Goal: Information Seeking & Learning: Learn about a topic

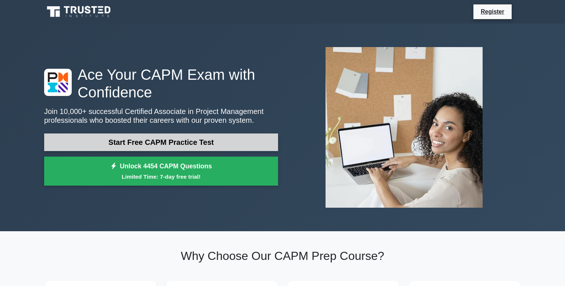
click at [197, 141] on link "Start Free CAPM Practice Test" at bounding box center [161, 142] width 234 height 18
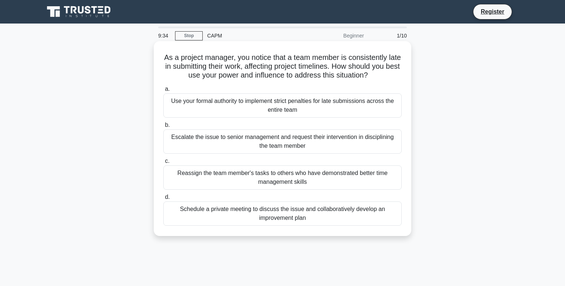
click at [314, 213] on div "Schedule a private meeting to discuss the issue and collaboratively develop an …" at bounding box center [282, 213] width 238 height 24
click at [163, 200] on input "d. Schedule a private meeting to discuss the issue and collaboratively develop …" at bounding box center [163, 197] width 0 height 5
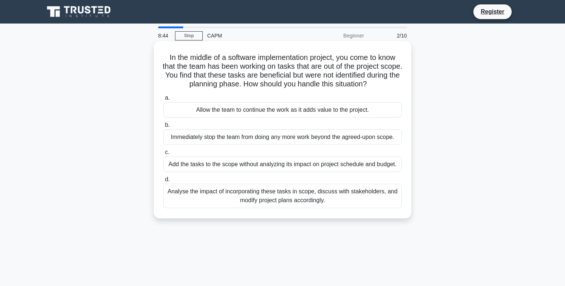
click at [289, 197] on div "Analyse the impact of incorporating these tasks in scope, discuss with stakehol…" at bounding box center [282, 196] width 238 height 24
click at [163, 182] on input "d. Analyse the impact of incorporating these tasks in scope, discuss with stake…" at bounding box center [163, 179] width 0 height 5
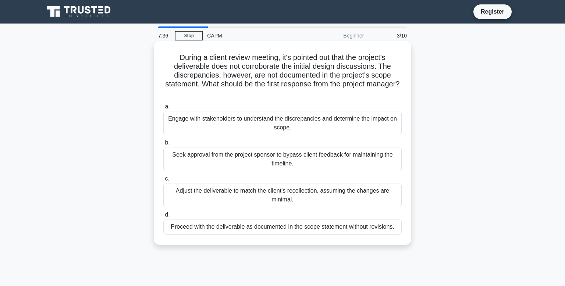
click at [257, 196] on div "Adjust the deliverable to match the client's recollection, assuming the changes…" at bounding box center [282, 195] width 238 height 24
click at [163, 181] on input "c. Adjust the deliverable to match the client's recollection, assuming the chan…" at bounding box center [163, 178] width 0 height 5
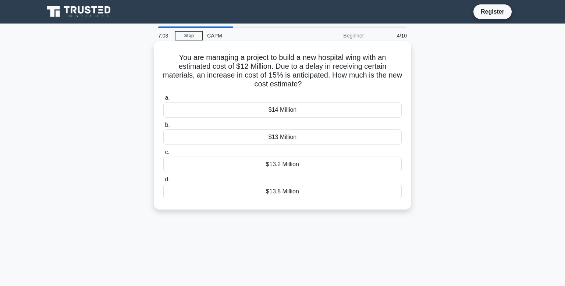
click at [289, 139] on div "$13 Million" at bounding box center [282, 136] width 238 height 15
click at [163, 128] on input "b. $13 Million" at bounding box center [163, 125] width 0 height 5
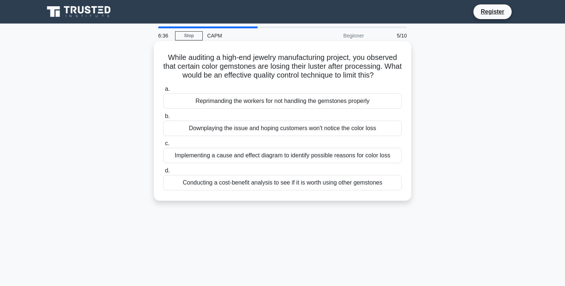
click at [221, 154] on div "Implementing a cause and effect diagram to identify possible reasons for color …" at bounding box center [282, 155] width 238 height 15
click at [163, 146] on input "c. Implementing a cause and effect diagram to identify possible reasons for col…" at bounding box center [163, 143] width 0 height 5
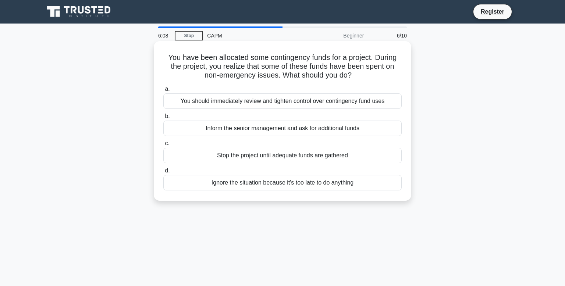
click at [231, 102] on div "You should immediately review and tighten control over contingency fund uses" at bounding box center [282, 100] width 238 height 15
click at [163, 92] on input "a. You should immediately review and tighten control over contingency fund uses" at bounding box center [163, 89] width 0 height 5
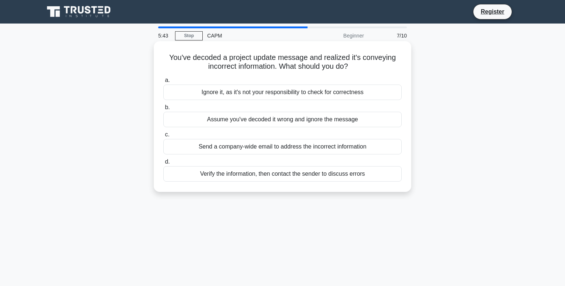
click at [211, 147] on div "Send a company-wide email to address the incorrect information" at bounding box center [282, 146] width 238 height 15
click at [163, 137] on input "c. Send a company-wide email to address the incorrect information" at bounding box center [163, 134] width 0 height 5
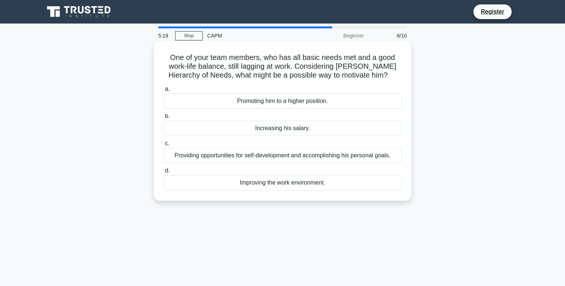
click at [255, 158] on div "Providing opportunities for self-development and accomplishing his personal goa…" at bounding box center [282, 155] width 238 height 15
click at [163, 146] on input "c. Providing opportunities for self-development and accomplishing his personal …" at bounding box center [163, 143] width 0 height 5
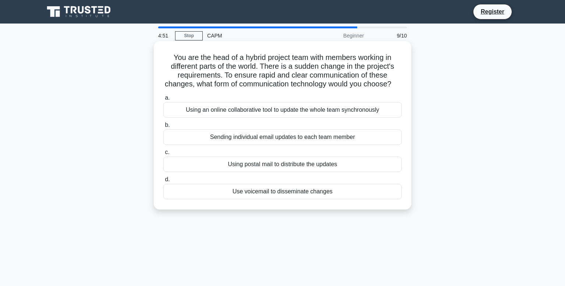
click at [193, 106] on div "Using an online collaborative tool to update the whole team synchronously" at bounding box center [282, 109] width 238 height 15
click at [163, 100] on input "a. Using an online collaborative tool to update the whole team synchronously" at bounding box center [163, 98] width 0 height 5
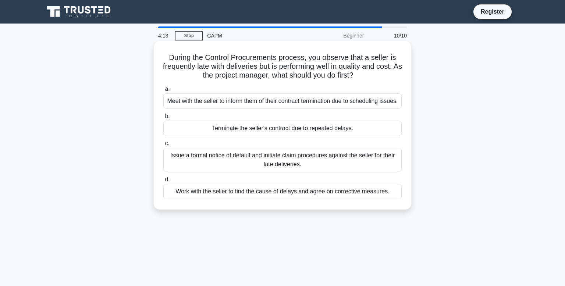
click at [341, 199] on div "Work with the seller to find the cause of delays and agree on corrective measur…" at bounding box center [282, 191] width 238 height 15
click at [163, 182] on input "d. Work with the seller to find the cause of delays and agree on corrective mea…" at bounding box center [163, 179] width 0 height 5
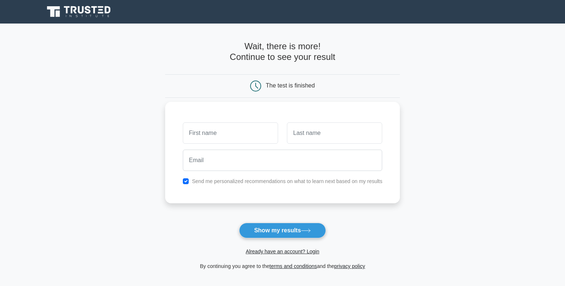
click at [201, 129] on input "text" at bounding box center [230, 132] width 95 height 21
type input "[PERSON_NAME]"
click at [332, 129] on input "text" at bounding box center [334, 132] width 95 height 21
type input "Mendoza"
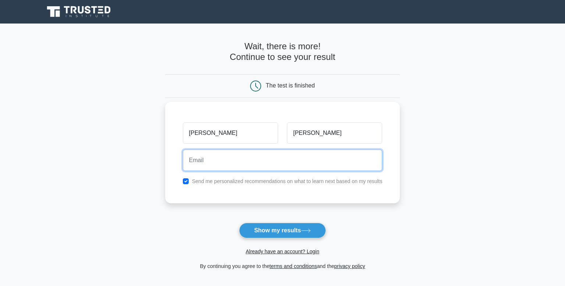
click at [313, 156] on input "email" at bounding box center [283, 160] width 200 height 21
type input "alejandra.mendoza032317@gmail.com"
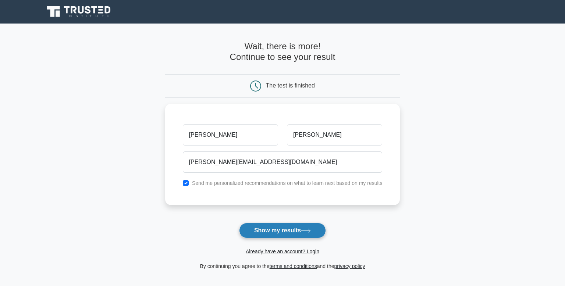
click at [307, 230] on icon at bounding box center [305, 230] width 9 height 3
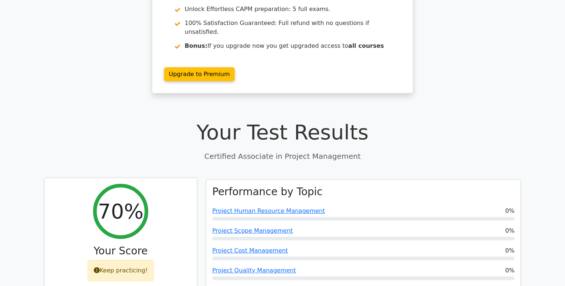
click at [115, 204] on h2 "70%" at bounding box center [121, 211] width 46 height 25
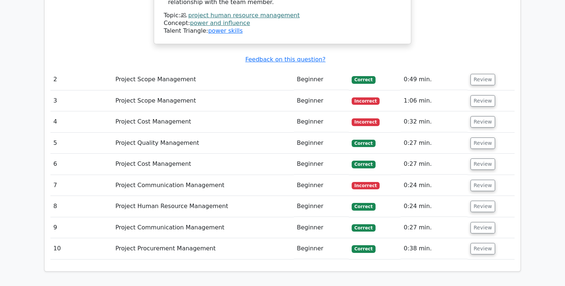
scroll to position [1043, 0]
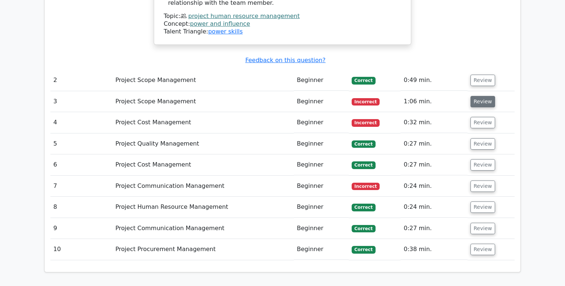
click at [482, 96] on button "Review" at bounding box center [482, 101] width 25 height 11
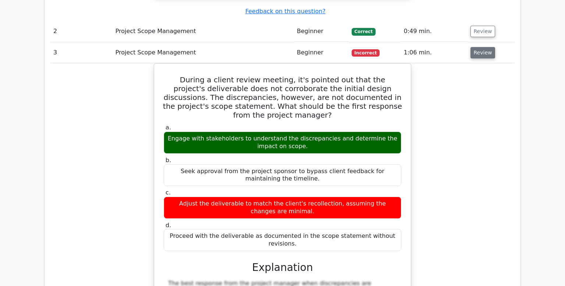
scroll to position [1096, 0]
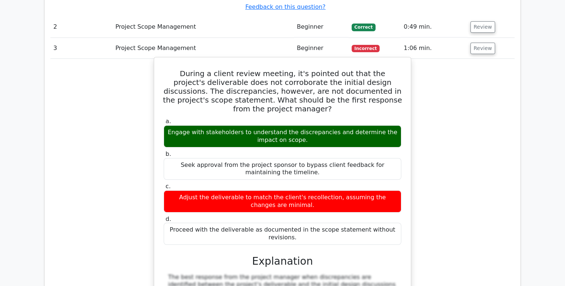
click at [400, 190] on div "Adjust the deliverable to match the client's recollection, assuming the changes…" at bounding box center [283, 201] width 238 height 22
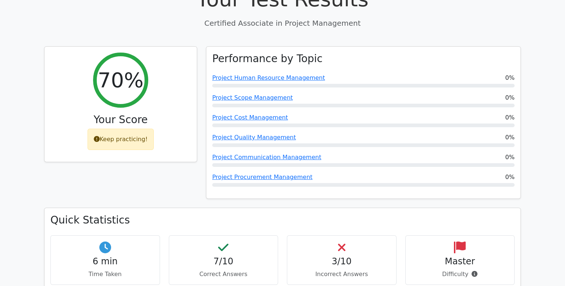
scroll to position [207, 0]
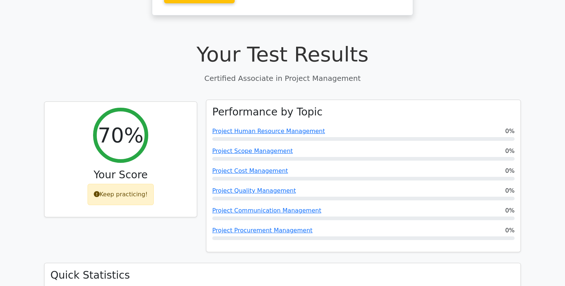
click at [518, 229] on div "Performance by Topic Project Human Resource Management 0% Project Scope Managem…" at bounding box center [363, 176] width 314 height 152
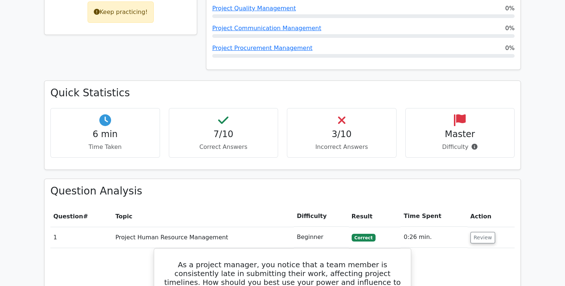
scroll to position [391, 0]
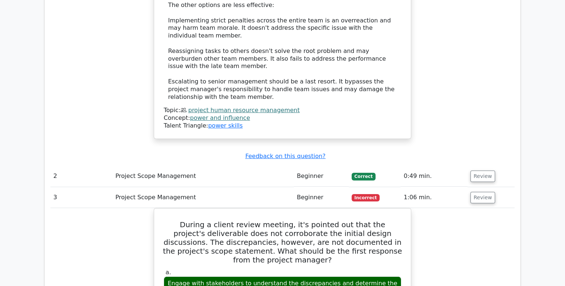
scroll to position [953, 0]
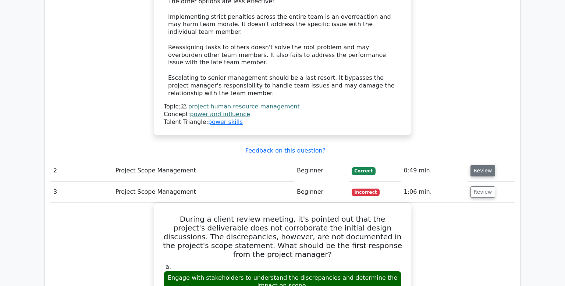
click at [478, 165] on button "Review" at bounding box center [482, 170] width 25 height 11
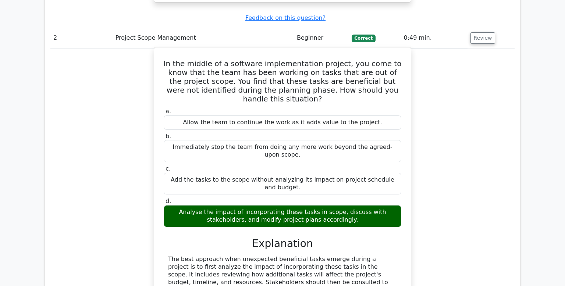
click at [410, 228] on div "In the middle of a software implementation project, you come to know that the t…" at bounding box center [282, 216] width 257 height 338
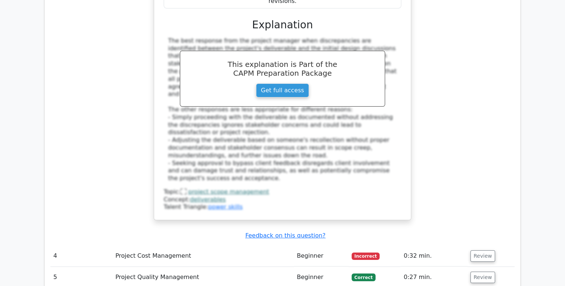
scroll to position [1702, 0]
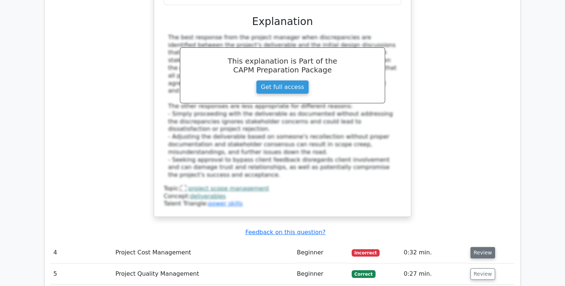
click at [485, 247] on button "Review" at bounding box center [482, 252] width 25 height 11
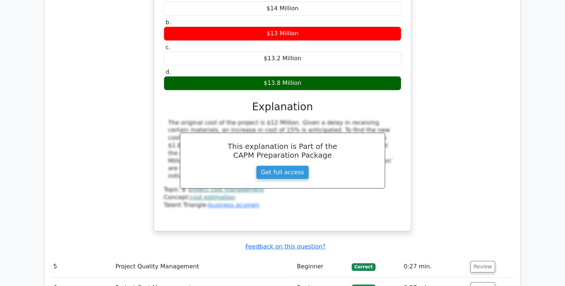
scroll to position [2024, 0]
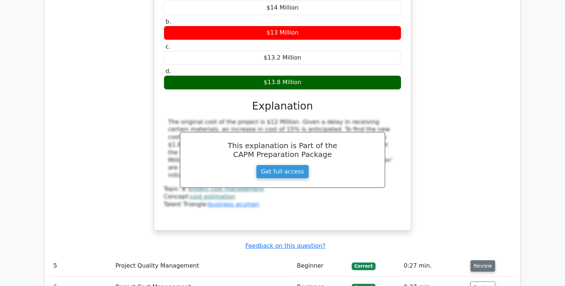
click at [485, 260] on button "Review" at bounding box center [482, 265] width 25 height 11
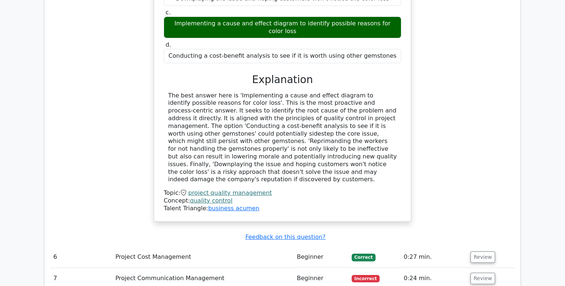
scroll to position [2394, 0]
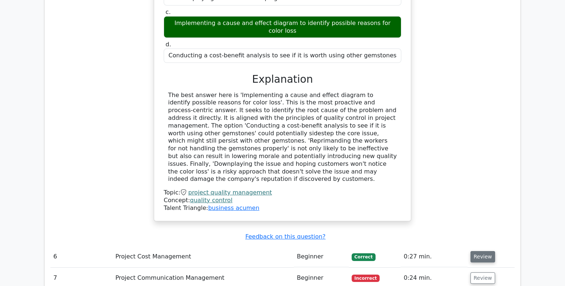
click at [481, 251] on button "Review" at bounding box center [482, 256] width 25 height 11
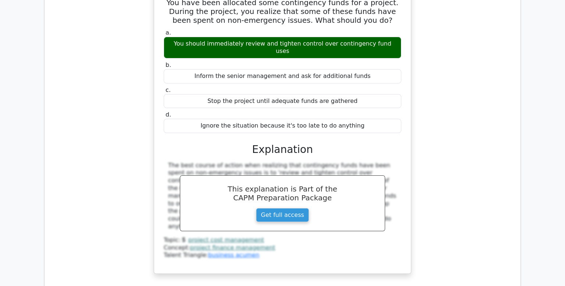
scroll to position [2678, 0]
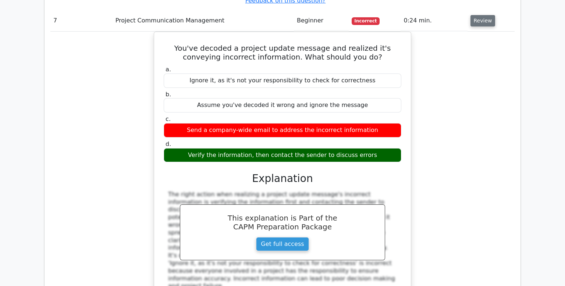
scroll to position [2984, 0]
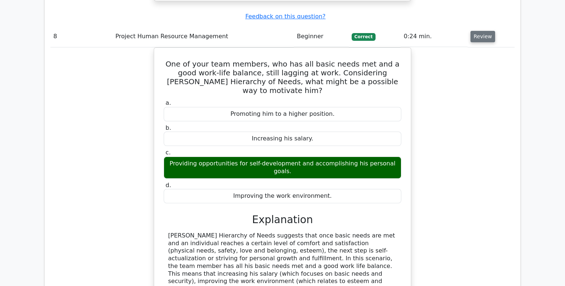
scroll to position [3295, 0]
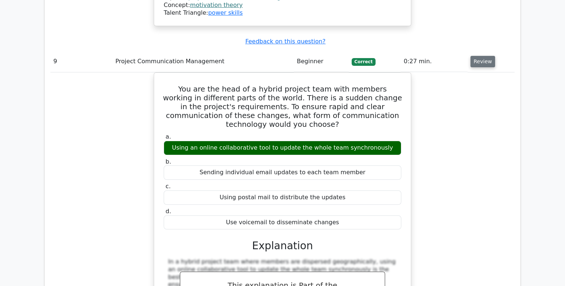
scroll to position [3633, 0]
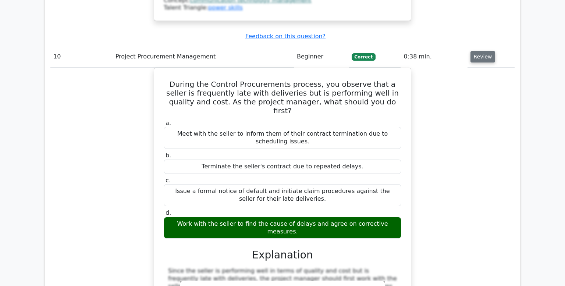
scroll to position [3980, 0]
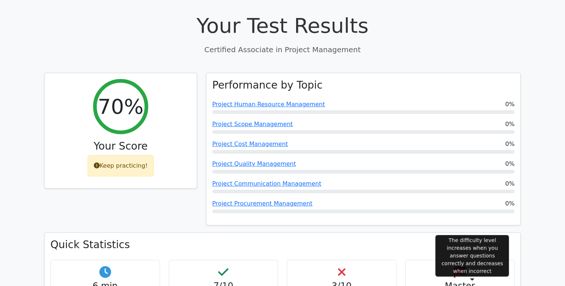
scroll to position [235, 0]
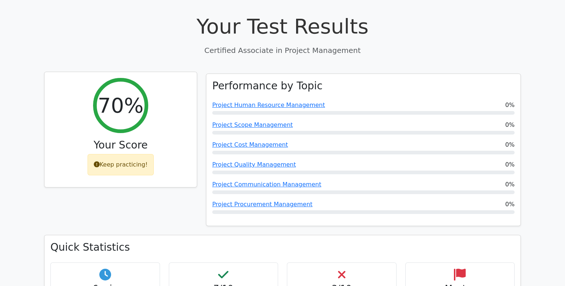
click at [106, 154] on div "Keep practicing!" at bounding box center [121, 164] width 67 height 21
click at [99, 161] on icon at bounding box center [97, 164] width 6 height 6
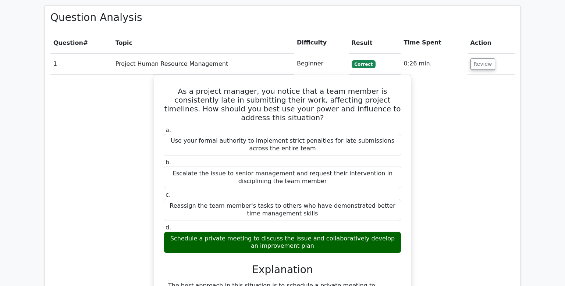
scroll to position [558, 0]
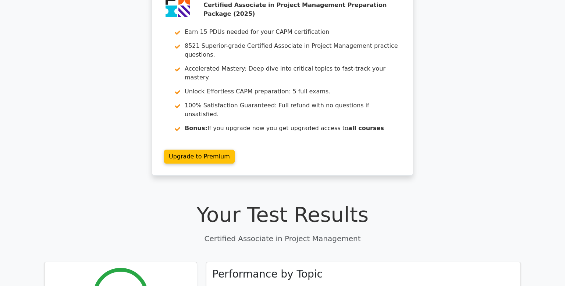
scroll to position [0, 0]
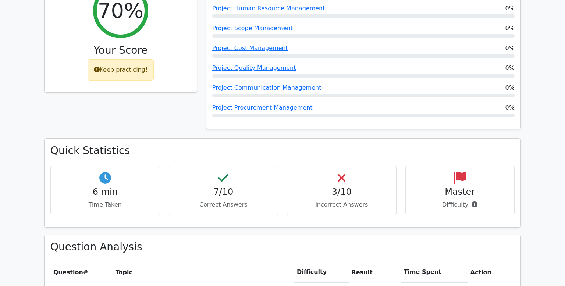
scroll to position [334, 0]
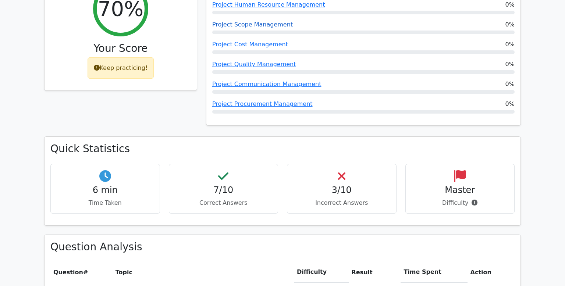
click at [250, 21] on link "Project Scope Management" at bounding box center [252, 24] width 81 height 7
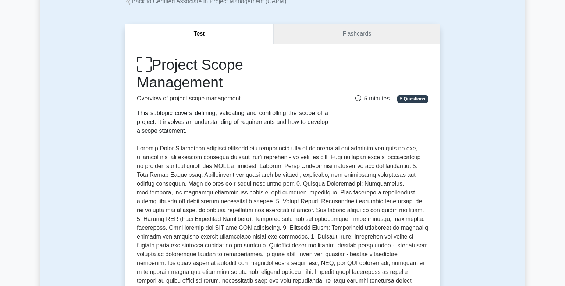
scroll to position [49, 0]
click at [379, 30] on link "Flashcards" at bounding box center [357, 33] width 166 height 21
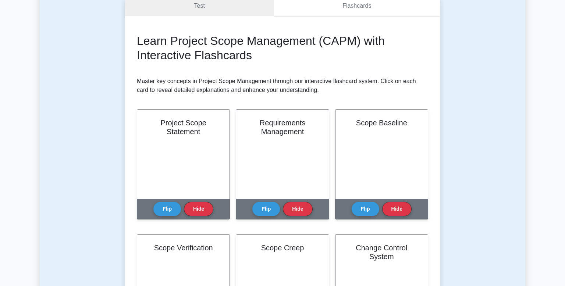
scroll to position [75, 0]
